Goal: Task Accomplishment & Management: Use online tool/utility

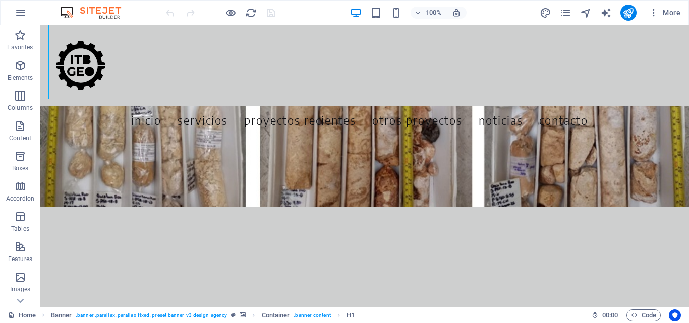
scroll to position [155, 0]
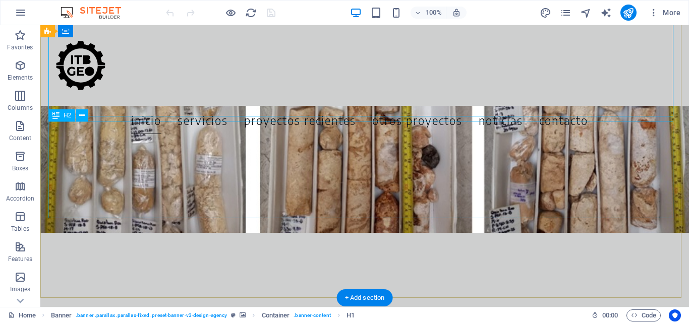
click at [109, 136] on div "Ofrecemos servicios profesionales con la mejor calidad en diversas áreas de la …" at bounding box center [364, 170] width 633 height 97
click at [215, 136] on div "Ofrecemos servicios profesionales con la mejor calidad en diversas áreas de la …" at bounding box center [364, 170] width 633 height 97
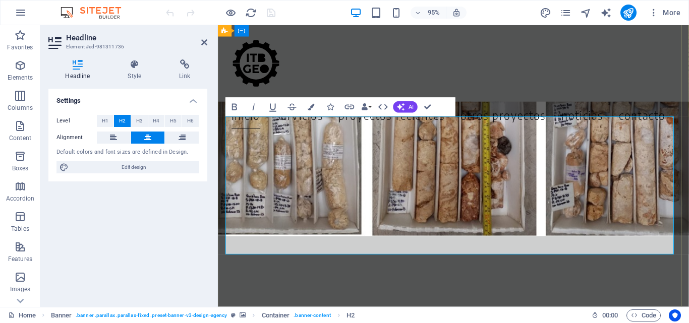
drag, startPoint x: 451, startPoint y: 130, endPoint x: 617, endPoint y: 124, distance: 165.6
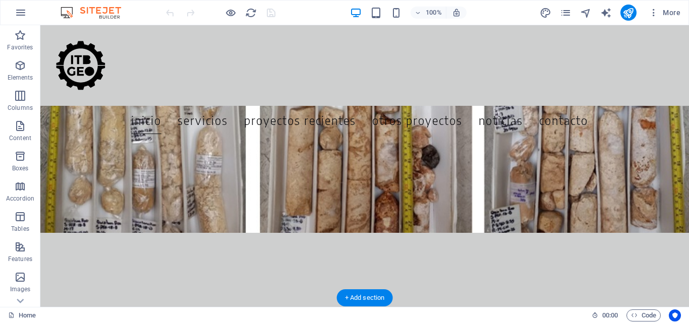
click at [215, 143] on div "Ofrecemos servicios profesionales con la mejor calidad en diversas áreas de la …" at bounding box center [364, 170] width 633 height 97
click at [214, 143] on div "Ofrecemos servicios profesionales con la mejor calidad en diversas áreas de la …" at bounding box center [364, 170] width 633 height 97
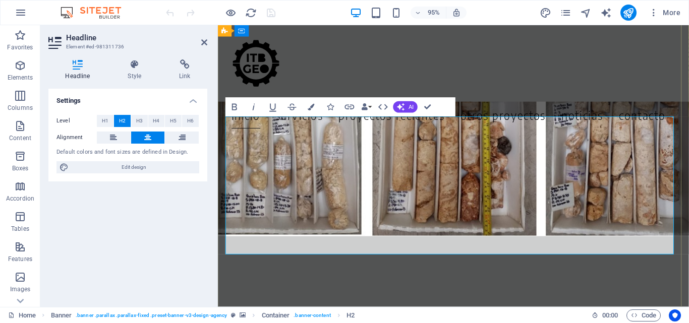
click at [350, 137] on span "Ofrecemos servicios profesionales con la mejor calidad en diversas áreas de la …" at bounding box center [466, 182] width 471 height 117
drag, startPoint x: 335, startPoint y: 140, endPoint x: 376, endPoint y: 193, distance: 66.9
click at [376, 193] on h2 "Ofrecemos servicios profesionales con la mejor calidad en diversas áreas de la …" at bounding box center [466, 182] width 480 height 121
click at [368, 158] on span "Ofrecemos servicios profesionales con la mejor calidad en diversas áreas de la …" at bounding box center [466, 182] width 471 height 117
drag, startPoint x: 338, startPoint y: 138, endPoint x: 380, endPoint y: 183, distance: 61.8
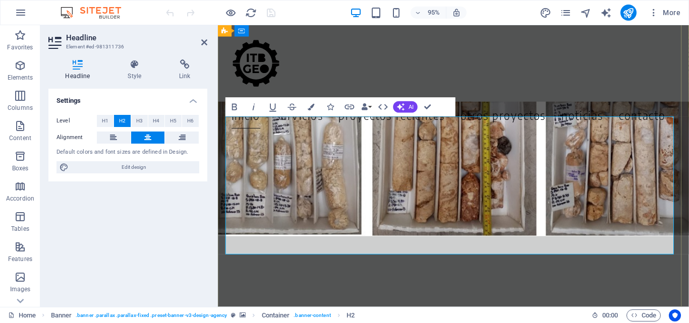
click at [380, 183] on span "Ofrecemos servicios profesionales con la mejor calidad en diversas áreas de la …" at bounding box center [466, 182] width 471 height 117
click at [356, 148] on span "Ofrecemos servicios profesionales con la mejor calidad en diversas áreas de la …" at bounding box center [466, 182] width 471 height 117
drag, startPoint x: 337, startPoint y: 135, endPoint x: 376, endPoint y: 180, distance: 59.7
click at [376, 180] on span "Ofrecemos servicios profesionales con la mejor calidad en diversas áreas de la …" at bounding box center [466, 182] width 471 height 117
copy span "servicios profesionales con la mejor calidad en diversas áreas de la Ingeniería…"
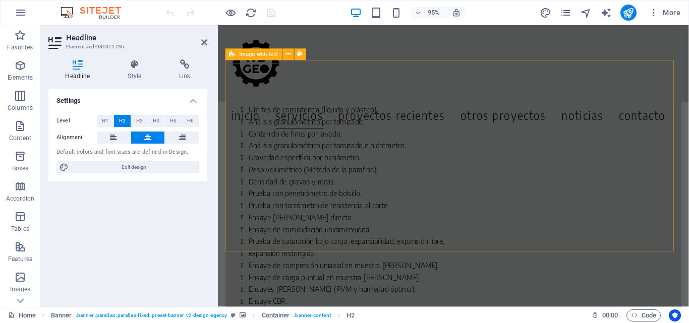
scroll to position [2022, 0]
